Goal: Task Accomplishment & Management: Manage account settings

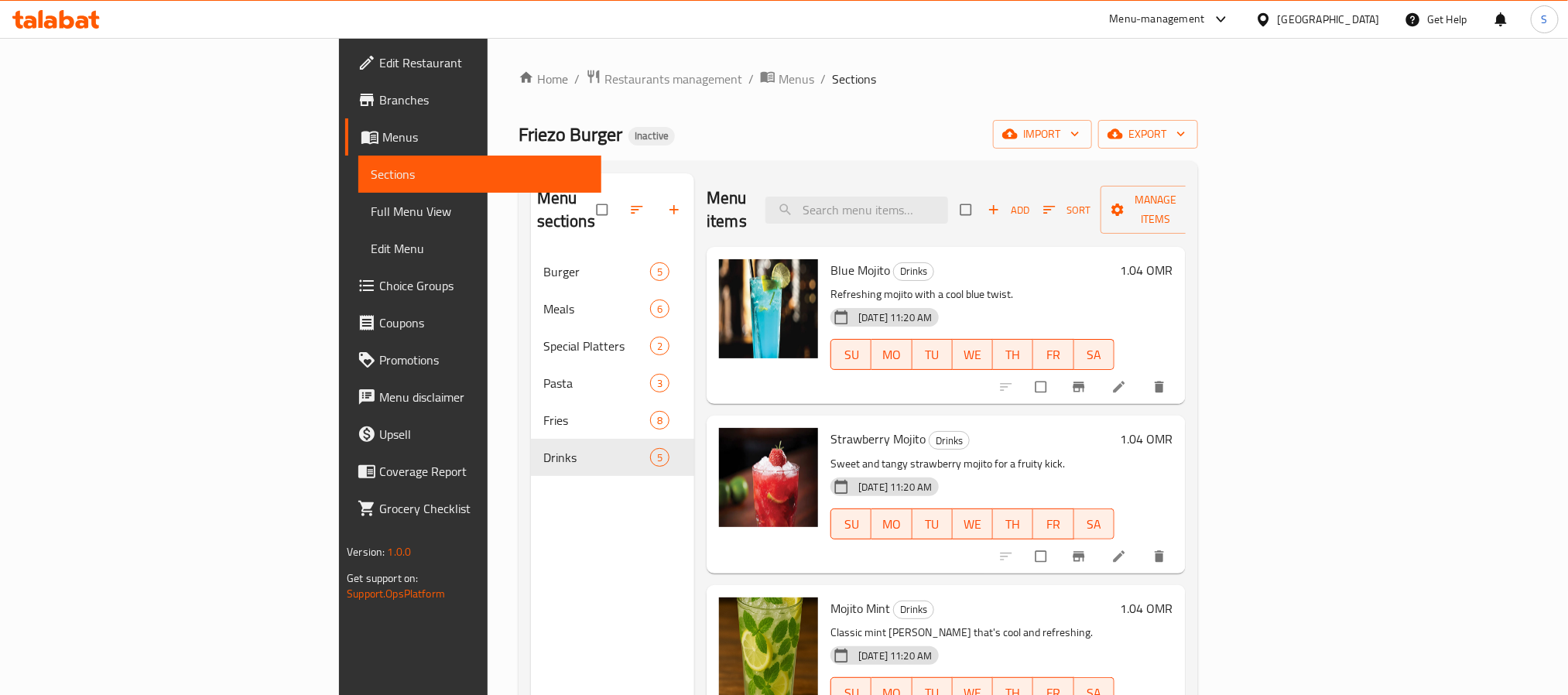
click at [1372, 26] on div "[GEOGRAPHIC_DATA]" at bounding box center [1328, 19] width 102 height 17
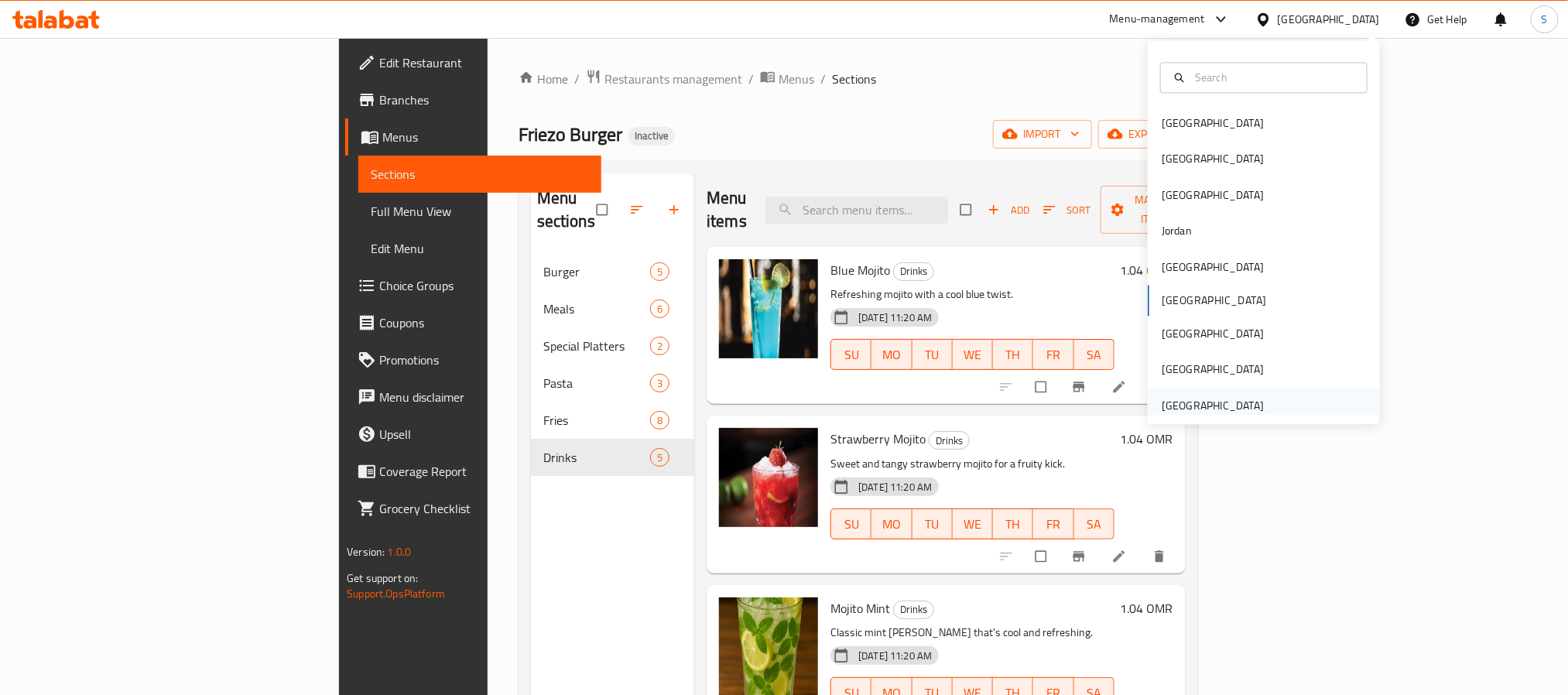
click at [1202, 401] on div "[GEOGRAPHIC_DATA]" at bounding box center [1213, 405] width 102 height 17
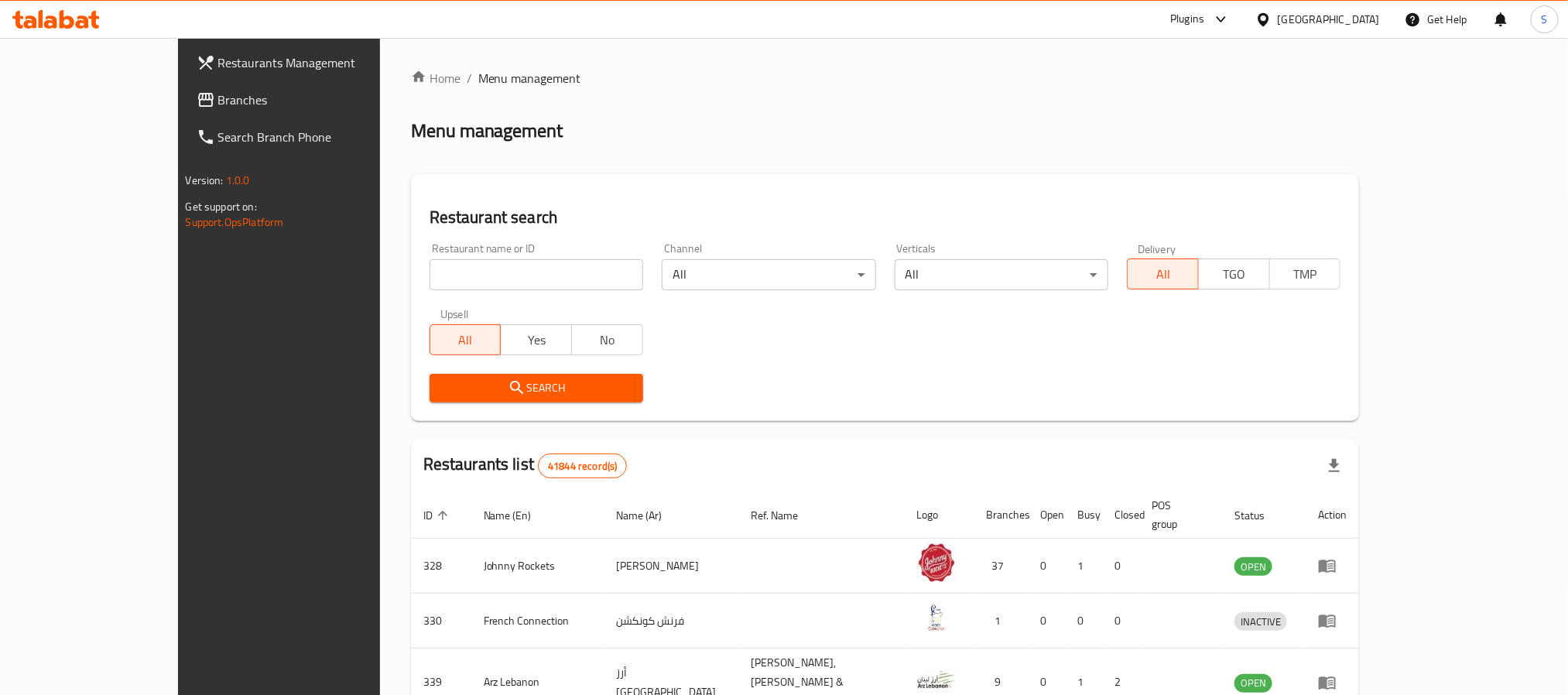
click at [219, 97] on span "Branches" at bounding box center [322, 100] width 209 height 18
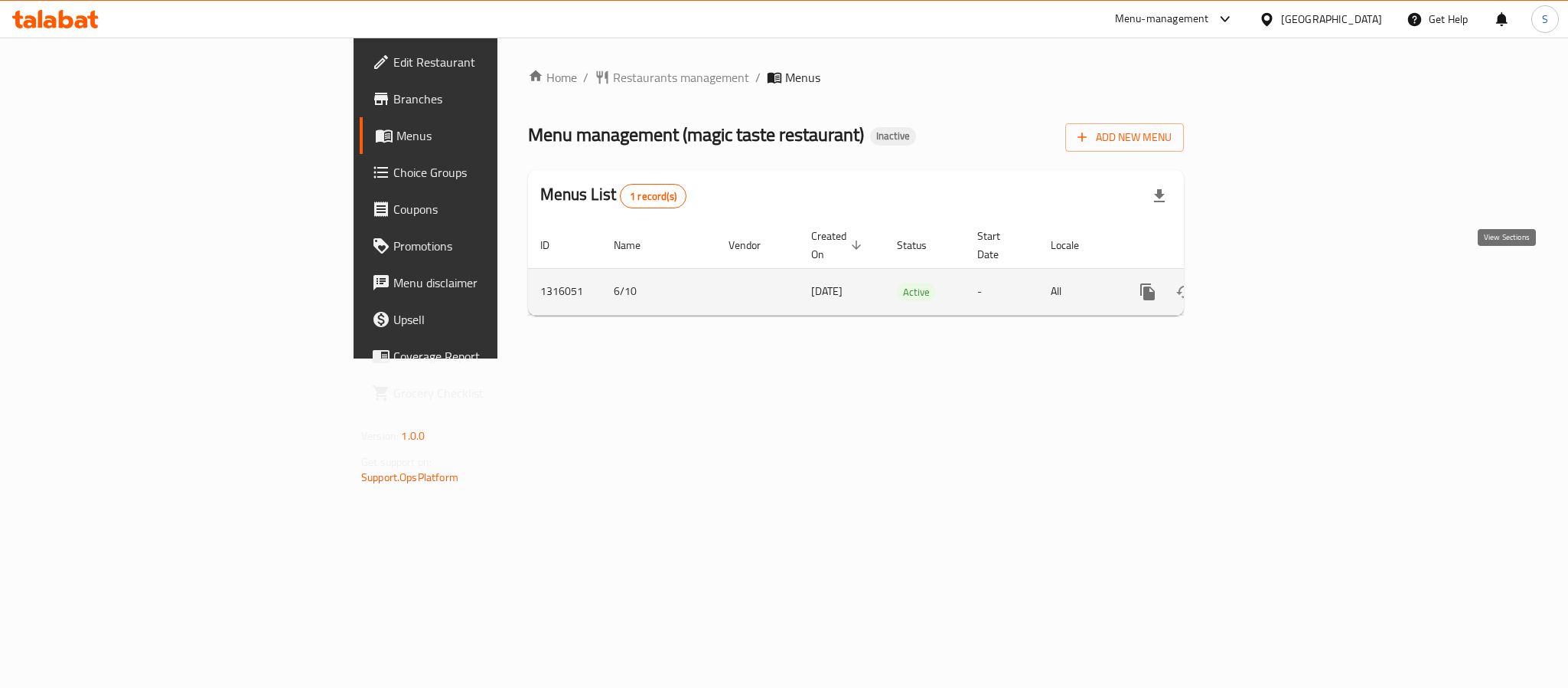
click at [1276, 289] on link "enhanced table" at bounding box center [1258, 292] width 36 height 36
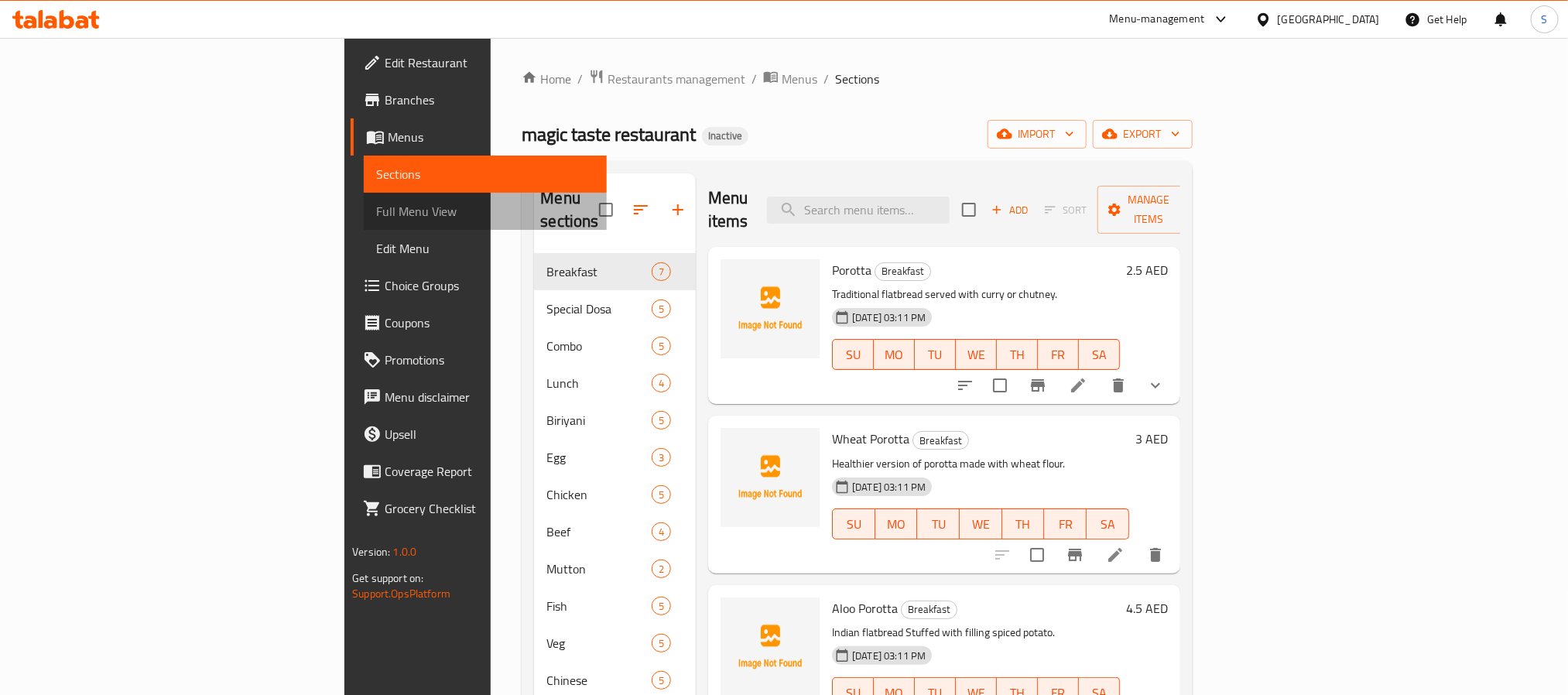
click at [376, 205] on span "Full Menu View" at bounding box center [484, 211] width 218 height 18
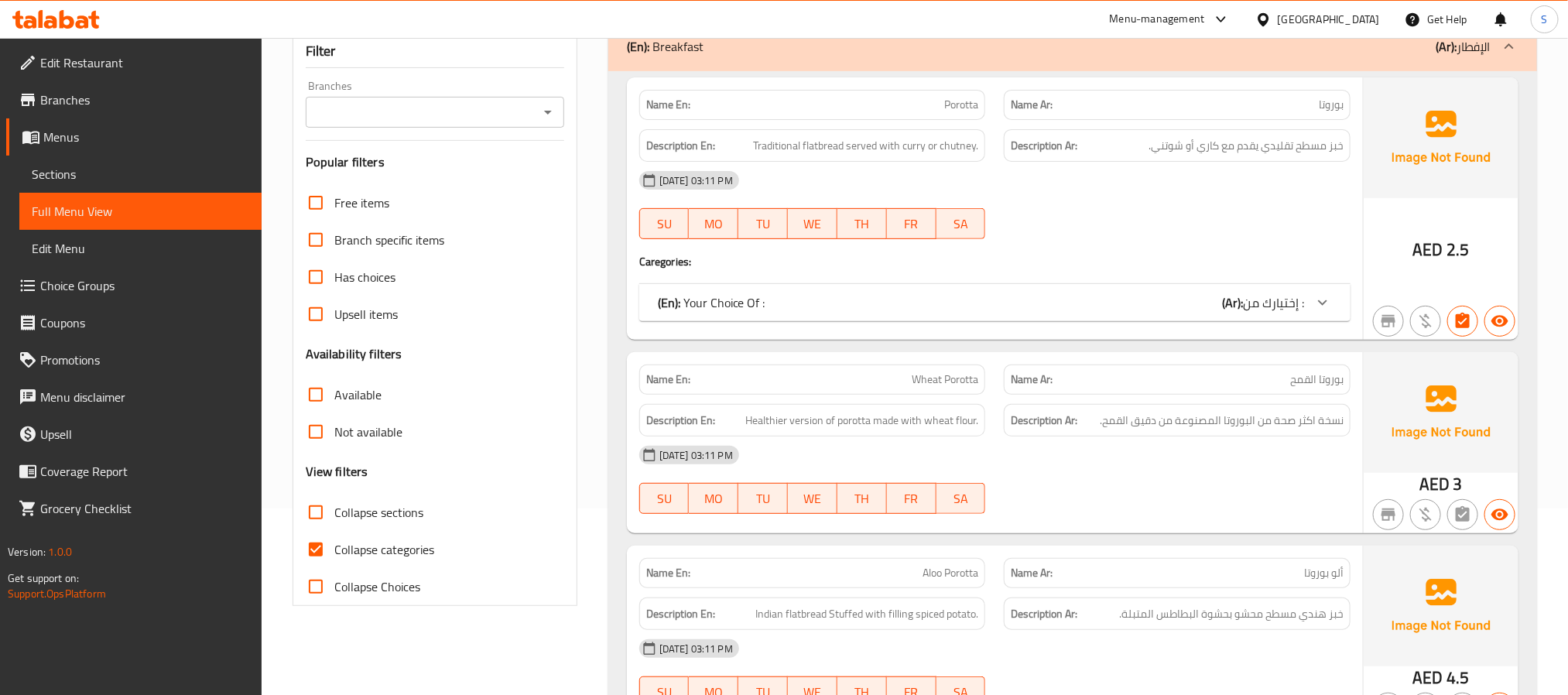
scroll to position [188, 0]
click at [310, 560] on input "Collapse categories" at bounding box center [316, 547] width 37 height 37
checkbox input "false"
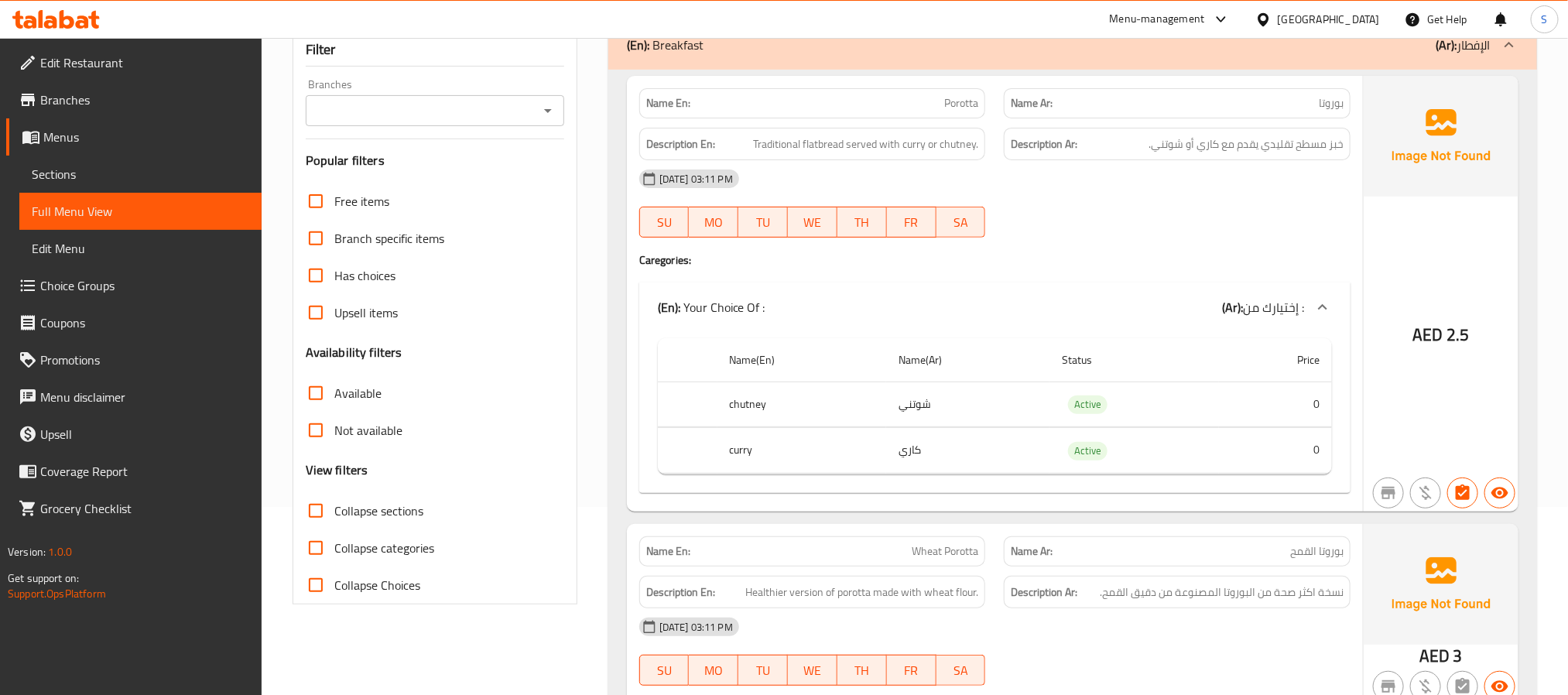
scroll to position [0, 0]
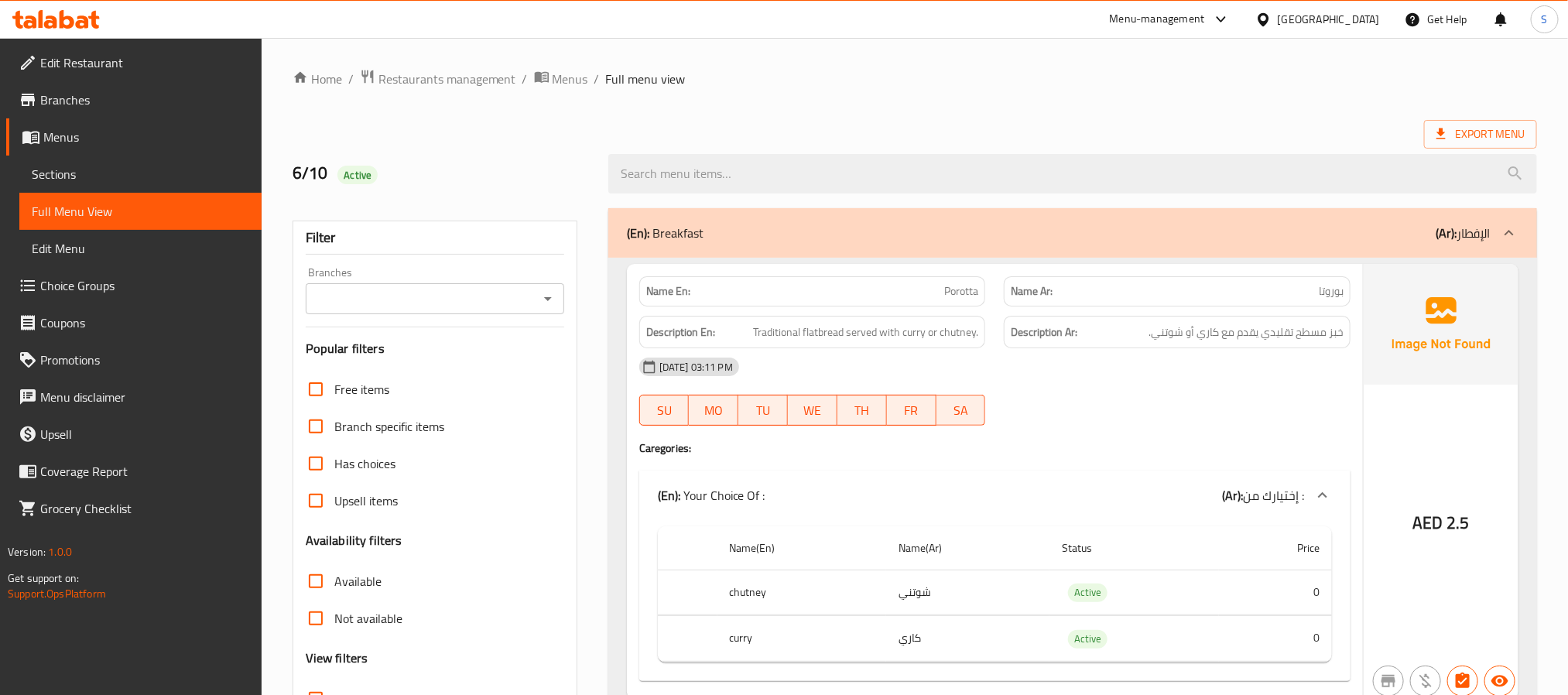
click at [667, 286] on strong "Name En:" at bounding box center [669, 291] width 44 height 17
copy strong "Name En:"
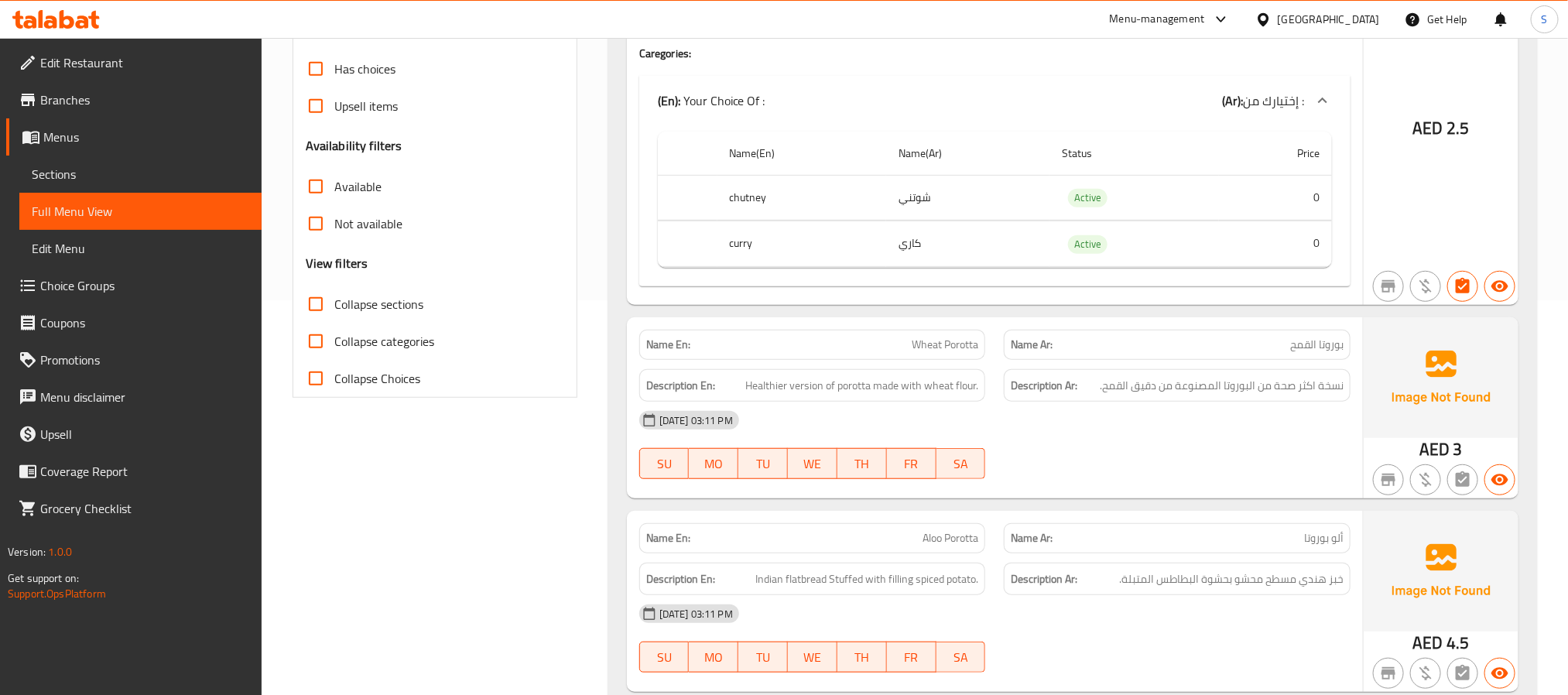
scroll to position [3028, 0]
